Goal: Navigation & Orientation: Understand site structure

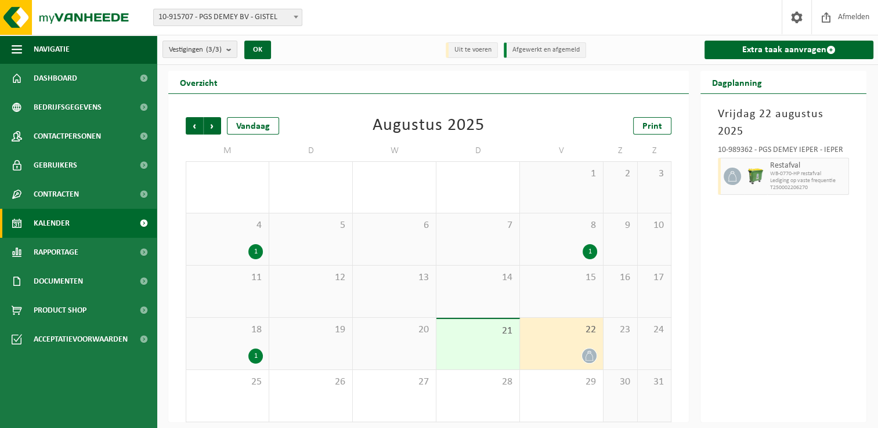
click at [576, 338] on div "22" at bounding box center [561, 344] width 83 height 52
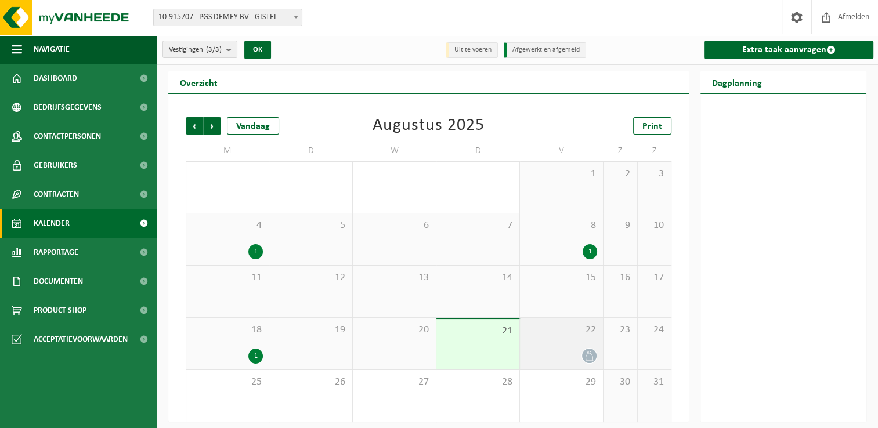
click at [576, 338] on div "22" at bounding box center [561, 344] width 83 height 52
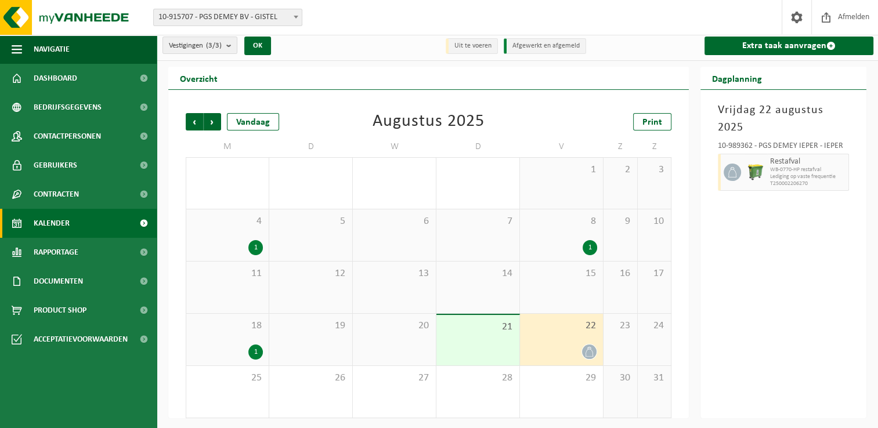
scroll to position [5, 0]
click at [211, 122] on span "Volgende" at bounding box center [212, 121] width 17 height 17
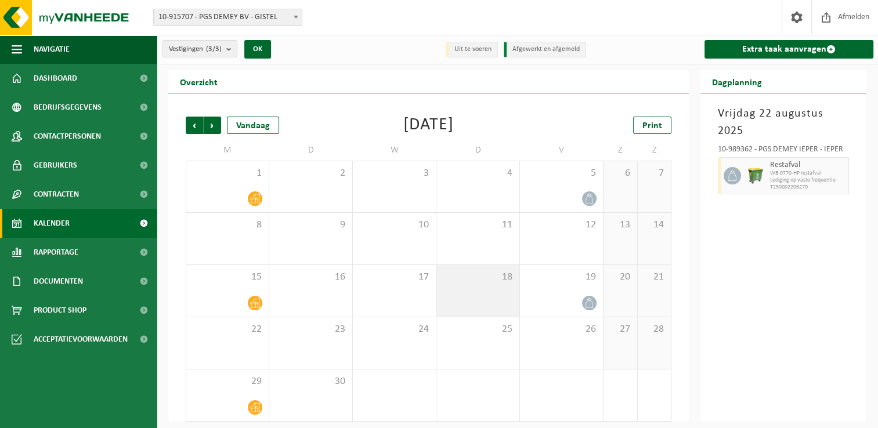
scroll to position [0, 0]
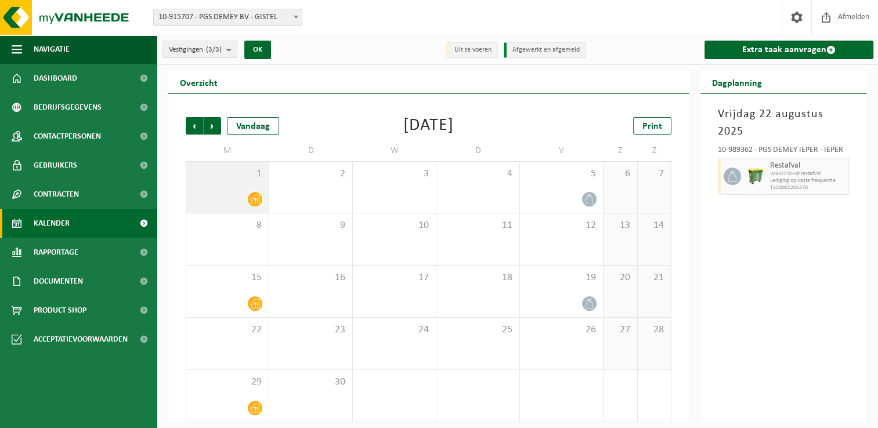
click at [237, 189] on div "1" at bounding box center [227, 187] width 82 height 51
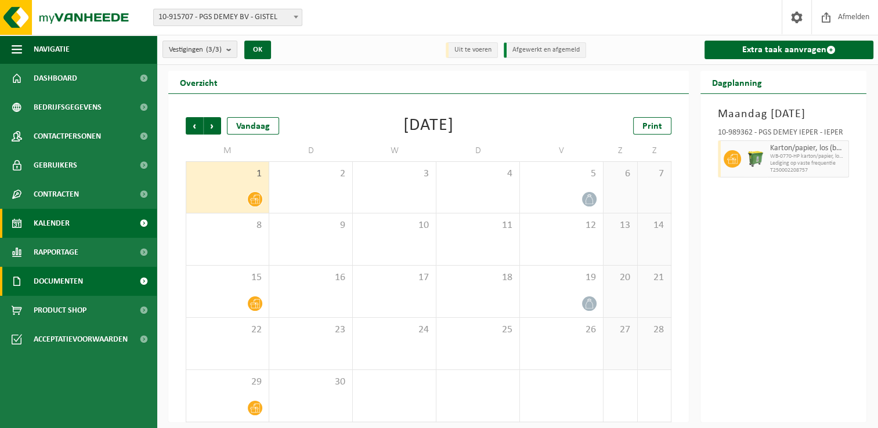
click at [92, 283] on link "Documenten" at bounding box center [78, 281] width 157 height 29
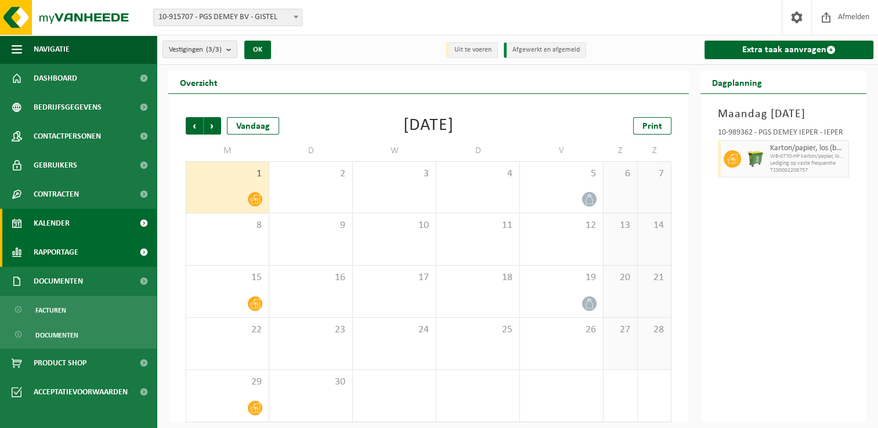
click at [78, 254] on span "Rapportage" at bounding box center [56, 252] width 45 height 29
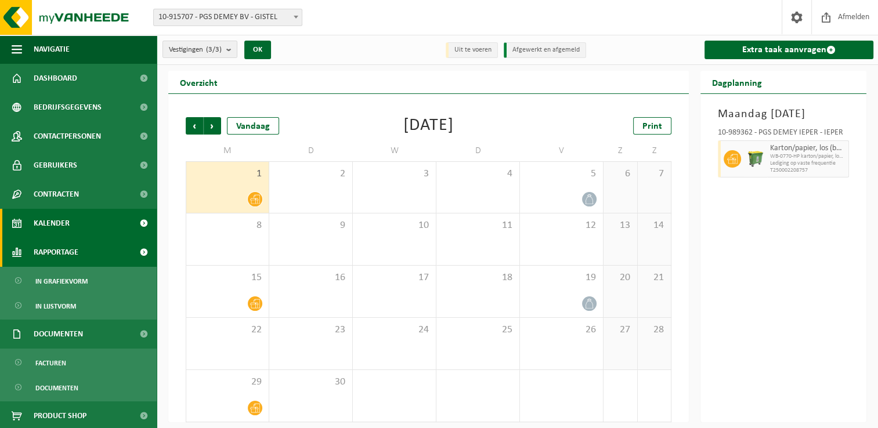
click at [134, 251] on span at bounding box center [144, 252] width 26 height 29
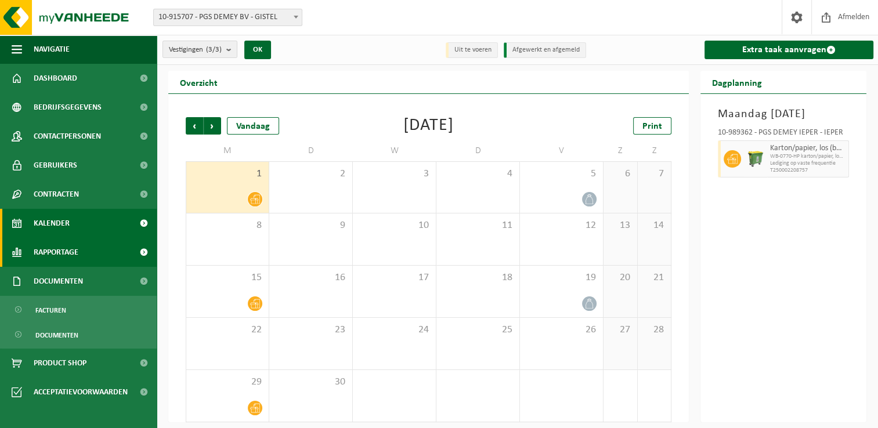
click at [134, 251] on span at bounding box center [144, 252] width 26 height 29
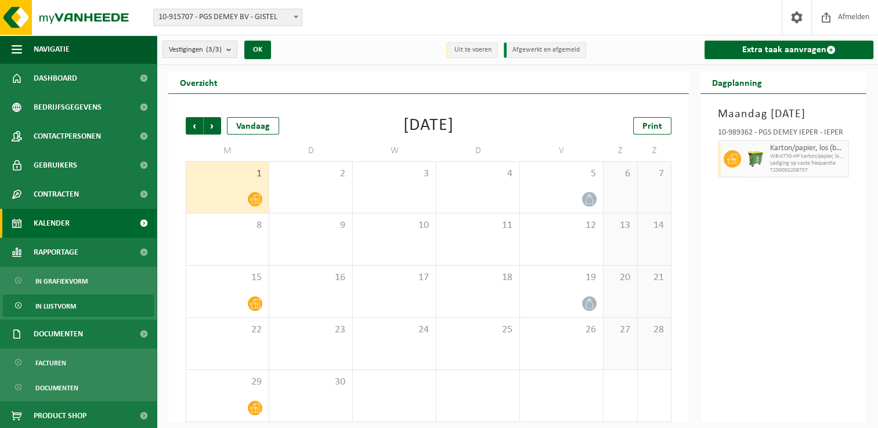
click at [70, 304] on span "In lijstvorm" at bounding box center [55, 306] width 41 height 22
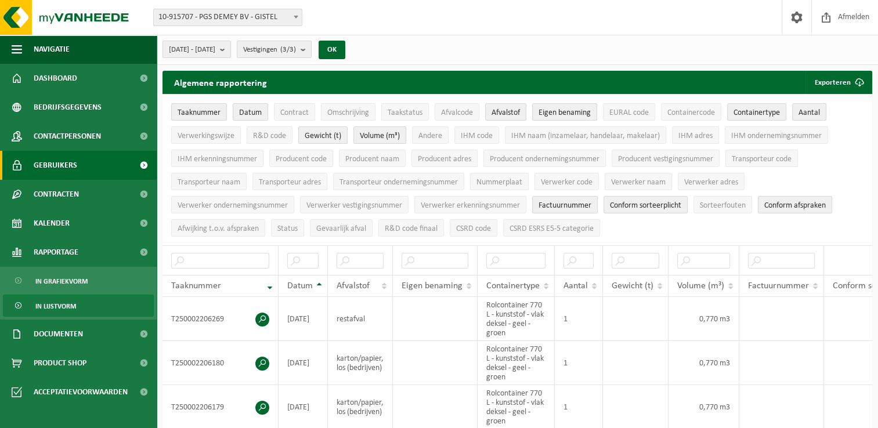
click at [142, 166] on span at bounding box center [144, 165] width 26 height 29
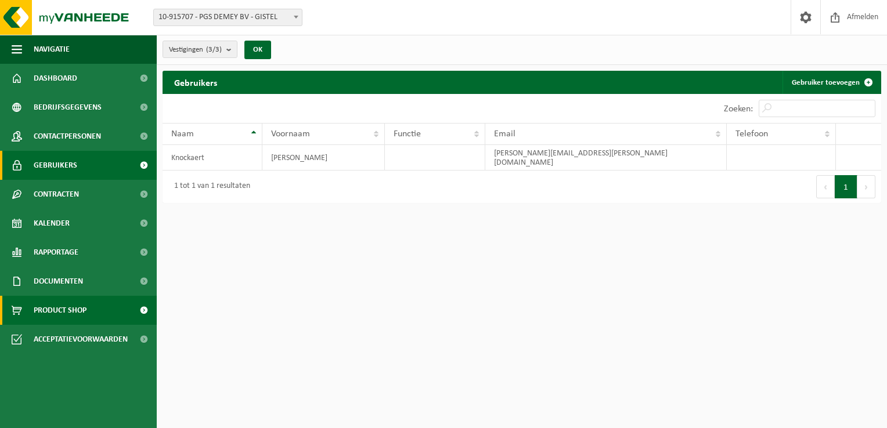
click at [142, 308] on span at bounding box center [144, 310] width 26 height 29
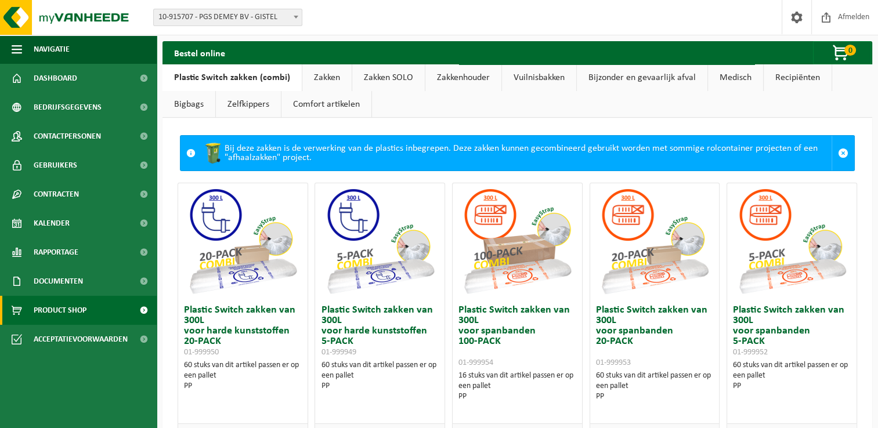
click at [326, 78] on link "Zakken" at bounding box center [326, 77] width 49 height 27
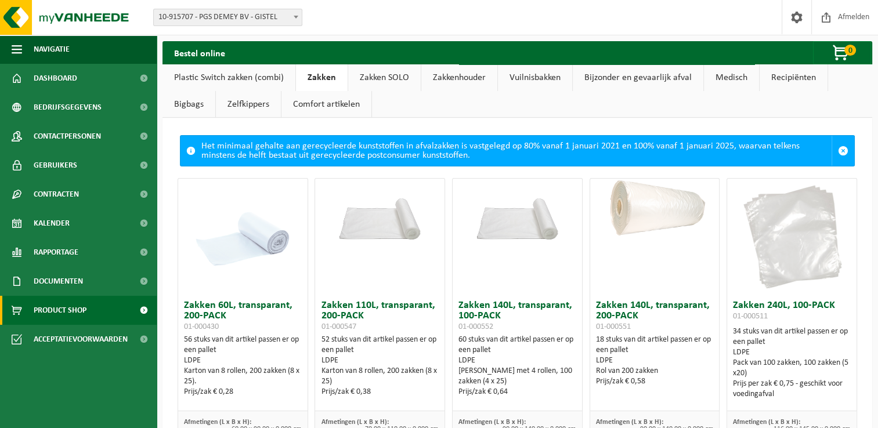
click at [538, 78] on link "Vuilnisbakken" at bounding box center [535, 77] width 74 height 27
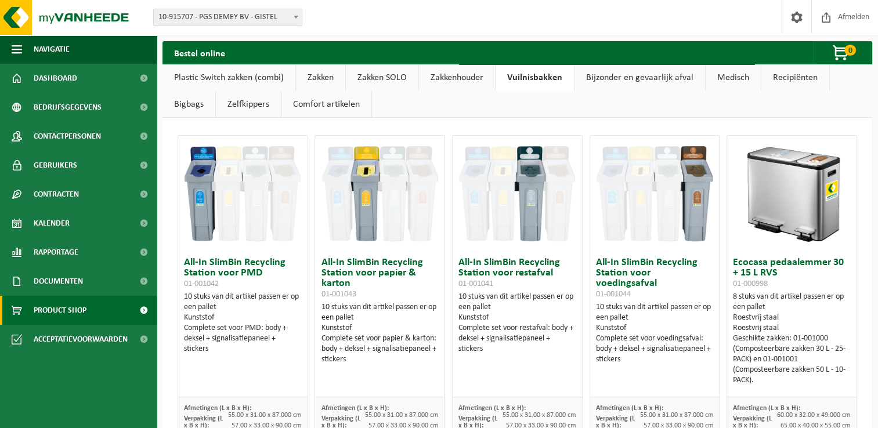
click at [656, 75] on link "Bijzonder en gevaarlijk afval" at bounding box center [640, 77] width 131 height 27
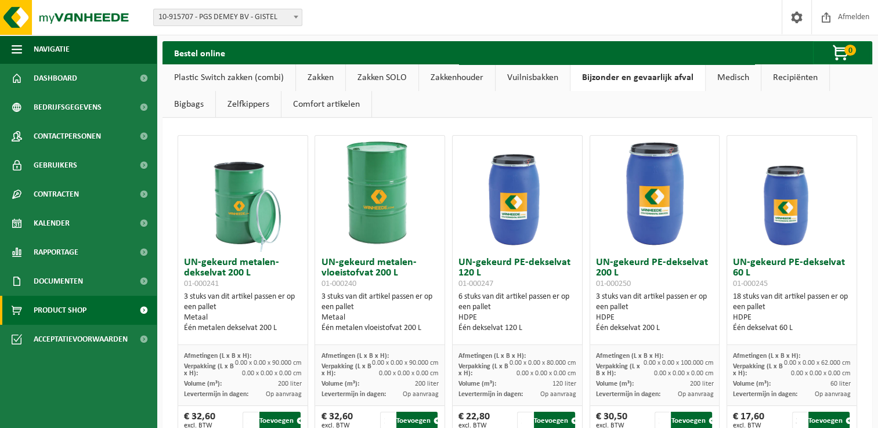
click at [730, 83] on link "Medisch" at bounding box center [733, 77] width 55 height 27
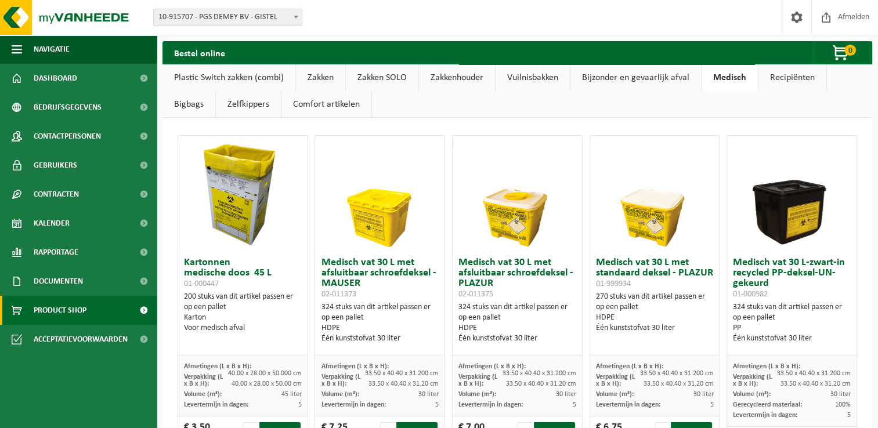
click at [775, 79] on link "Recipiënten" at bounding box center [793, 77] width 68 height 27
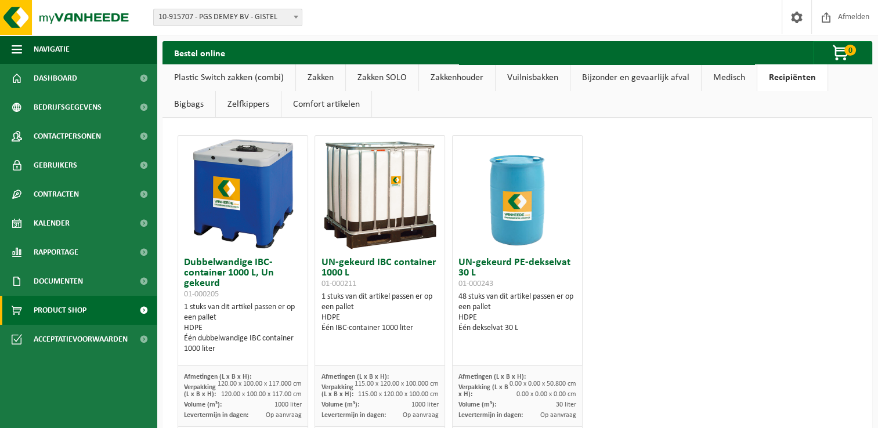
click at [708, 244] on div "Dubbelwandige IBC-container 1000 L, Un gekeurd 01-000205 1 stuks van dit artike…" at bounding box center [517, 295] width 687 height 333
click at [338, 106] on link "Comfort artikelen" at bounding box center [327, 104] width 90 height 27
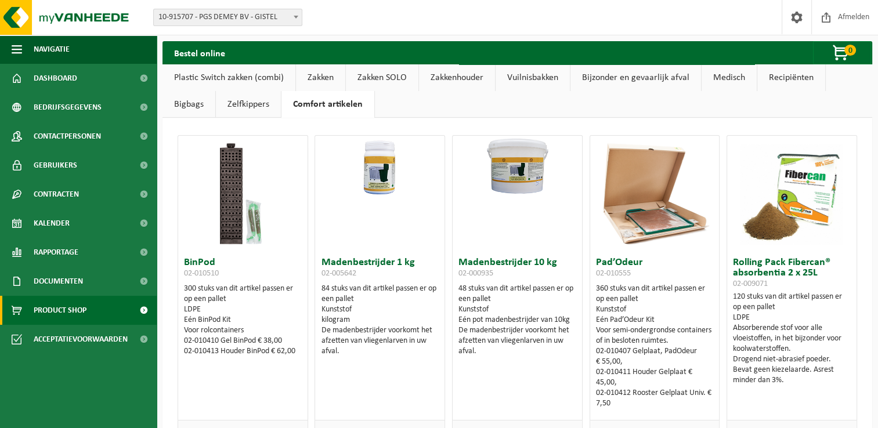
click at [543, 78] on link "Vuilnisbakken" at bounding box center [533, 77] width 74 height 27
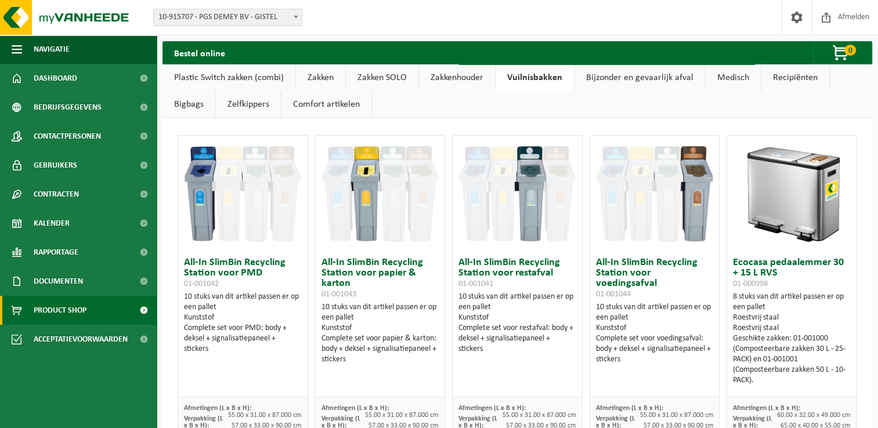
click at [453, 78] on link "Zakkenhouder" at bounding box center [457, 77] width 76 height 27
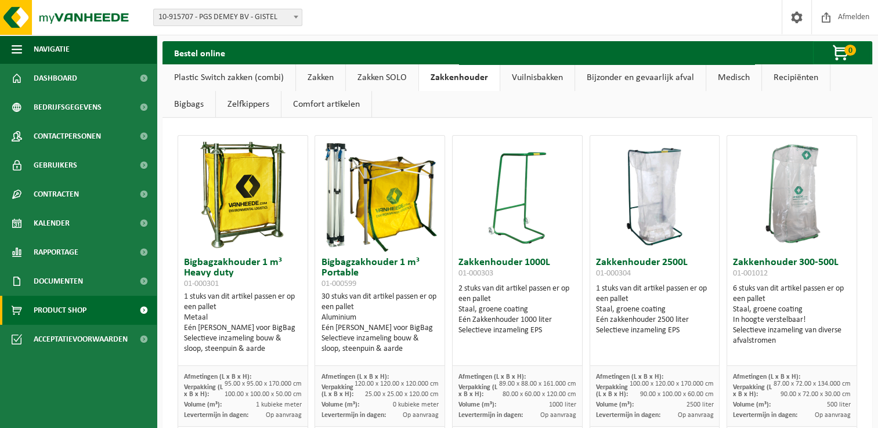
click at [323, 78] on link "Zakken" at bounding box center [320, 77] width 49 height 27
